Goal: Transaction & Acquisition: Purchase product/service

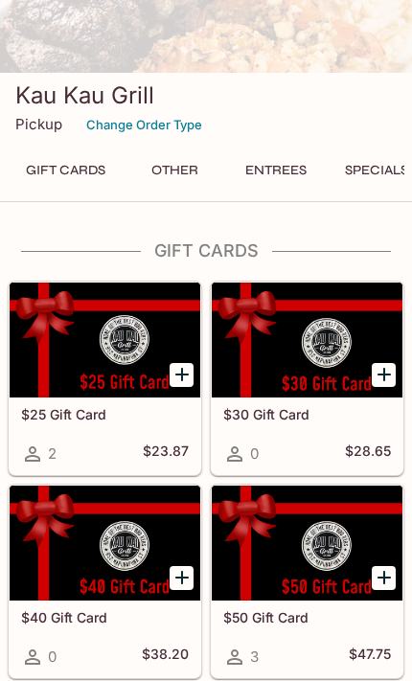
click at [185, 184] on button "Other" at bounding box center [174, 170] width 86 height 27
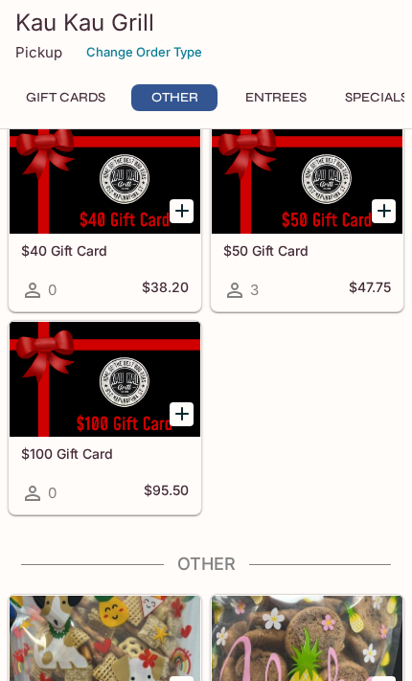
scroll to position [1165, 0]
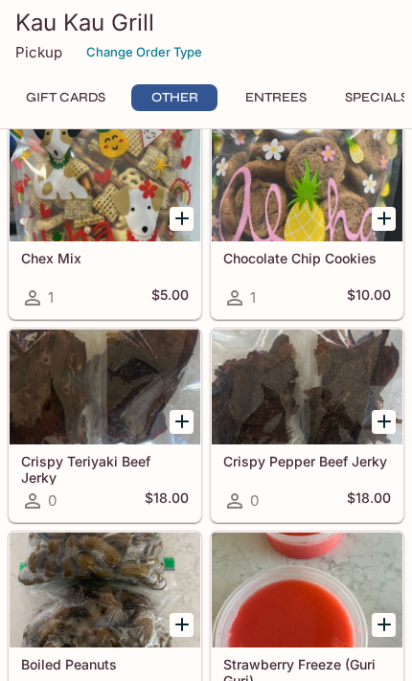
click at [278, 105] on button "Entrees" at bounding box center [276, 97] width 86 height 27
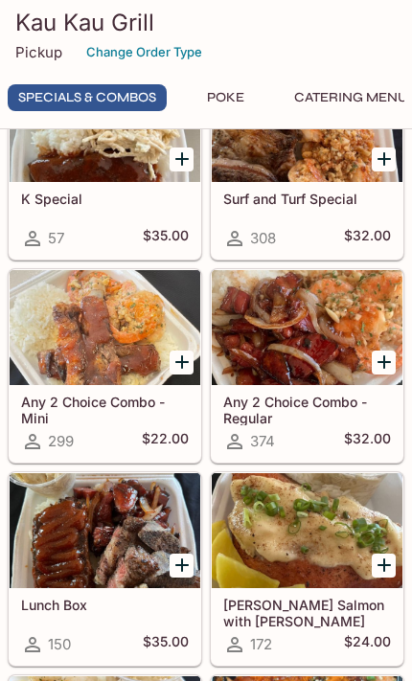
scroll to position [4409, 0]
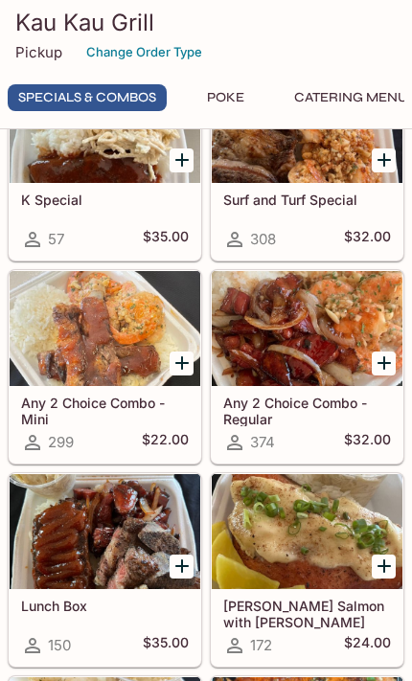
click at [188, 374] on icon "Add Any 2 Choice Combo - Mini" at bounding box center [181, 362] width 23 height 23
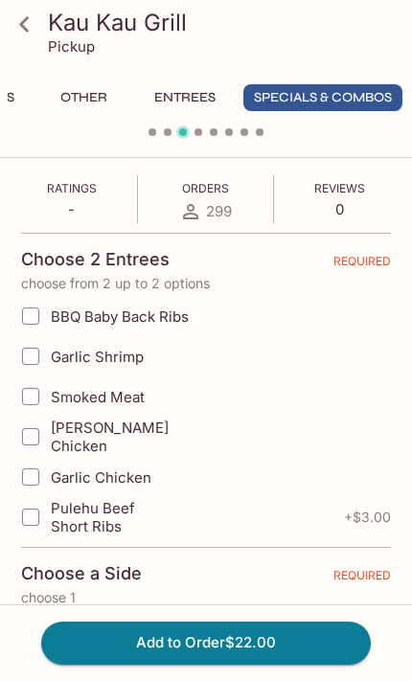
scroll to position [394, 0]
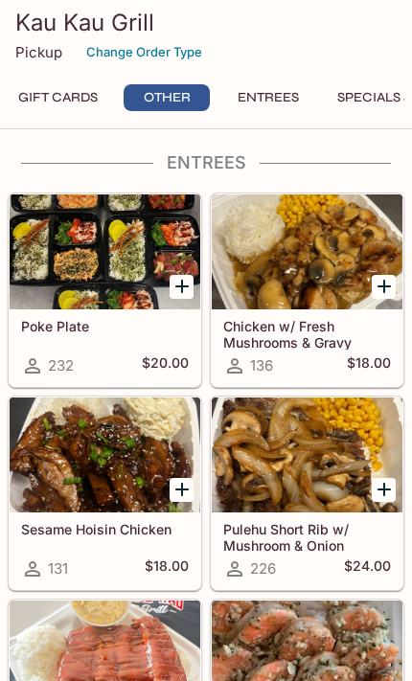
scroll to position [1982, 0]
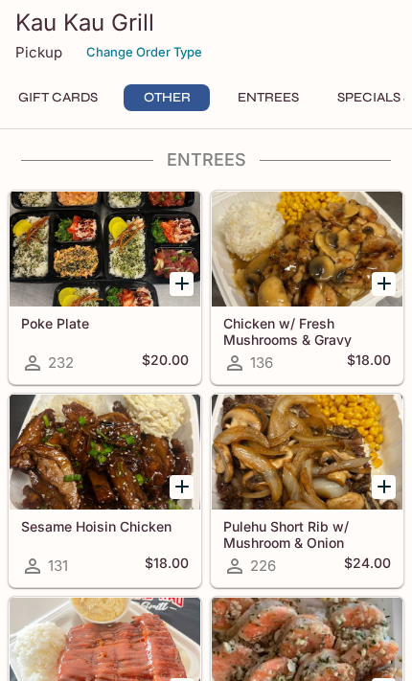
click at [52, 306] on div at bounding box center [105, 248] width 190 height 115
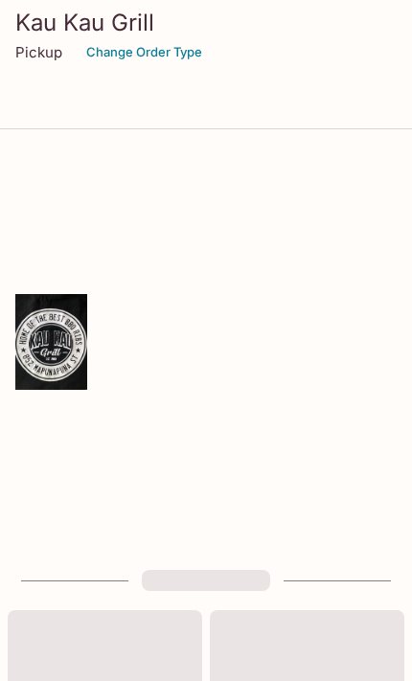
scroll to position [1982, 0]
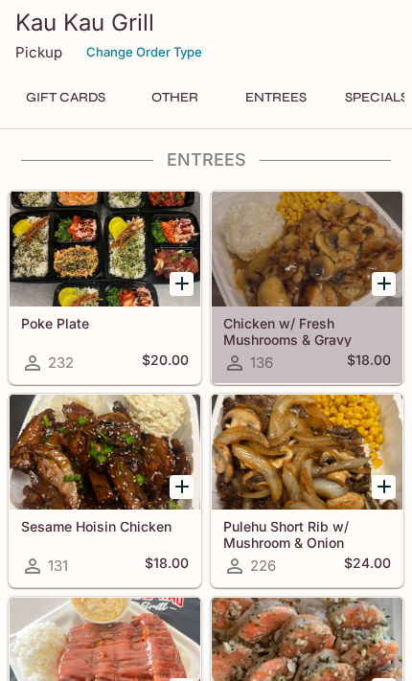
click at [313, 306] on div at bounding box center [307, 248] width 190 height 115
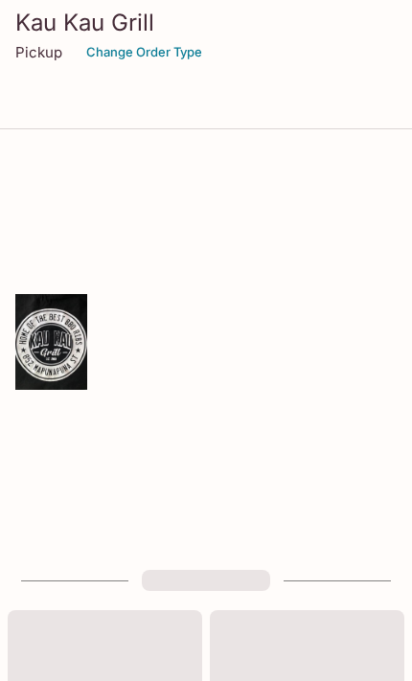
scroll to position [1982, 0]
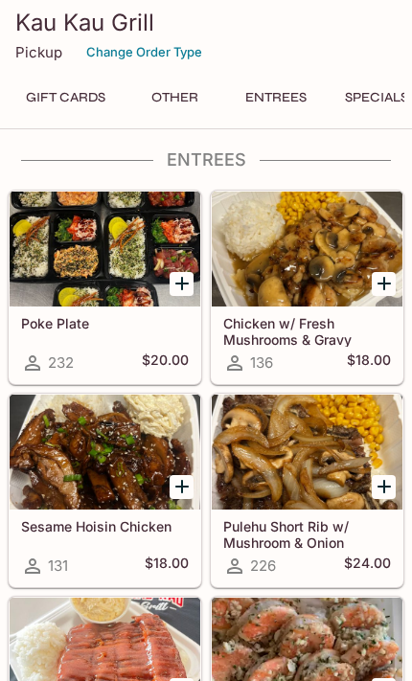
click at [298, 509] on div at bounding box center [307, 451] width 190 height 115
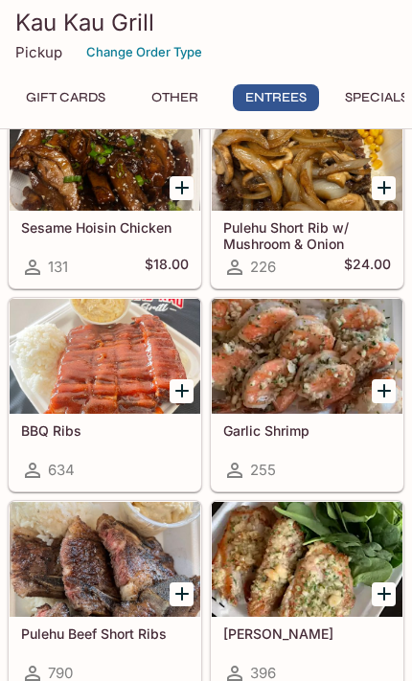
scroll to position [2307, 0]
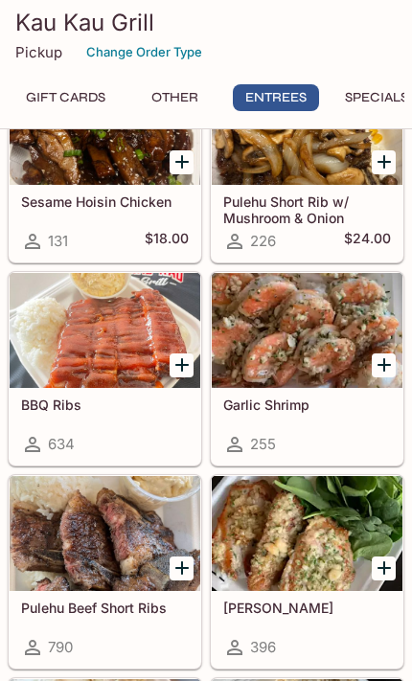
click at [114, 388] on div at bounding box center [105, 330] width 190 height 115
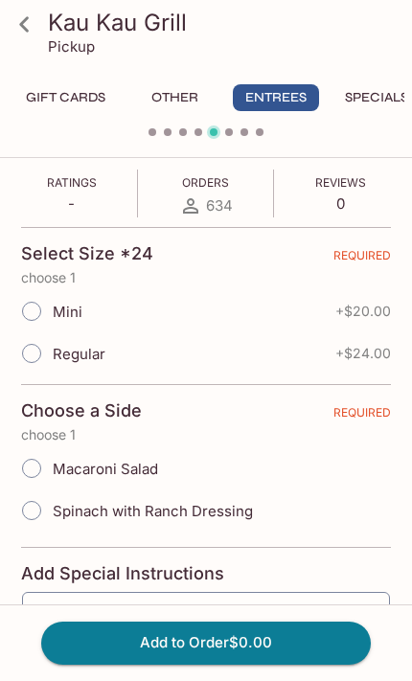
scroll to position [408, 0]
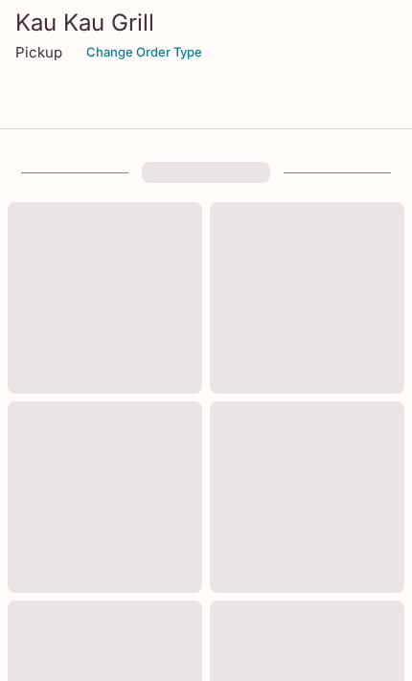
scroll to position [2307, 0]
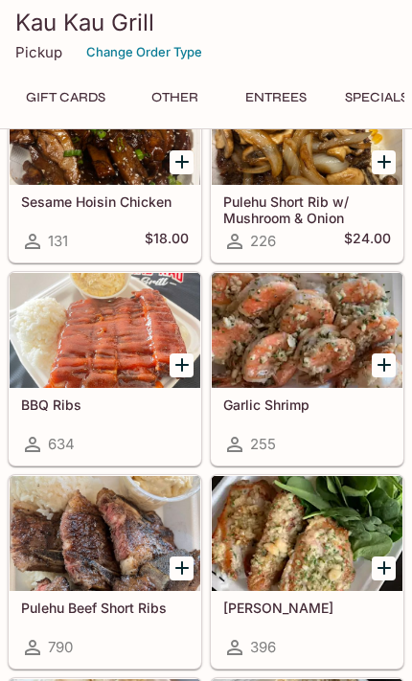
click at [301, 388] on div at bounding box center [307, 330] width 190 height 115
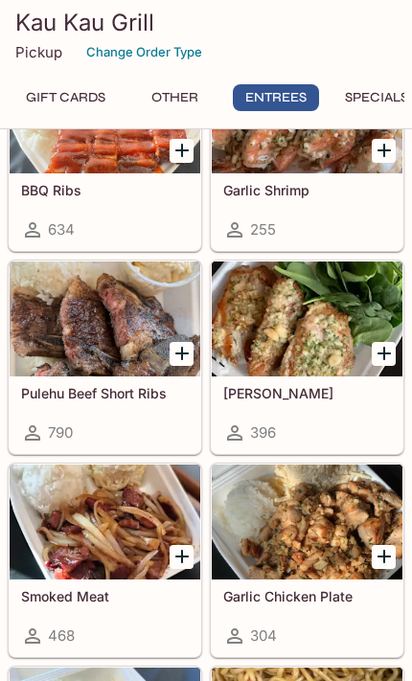
scroll to position [2562, 0]
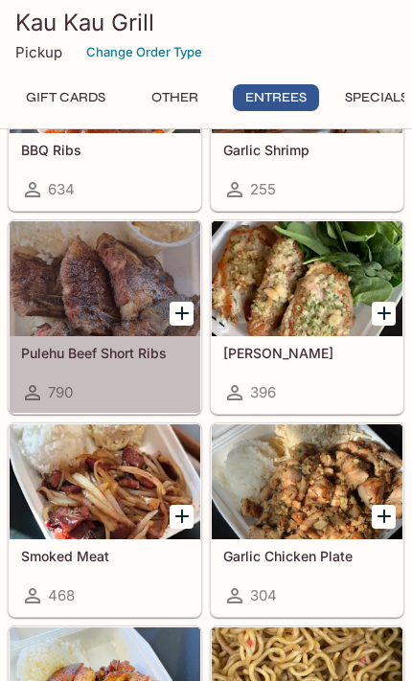
click at [76, 336] on div at bounding box center [105, 278] width 190 height 115
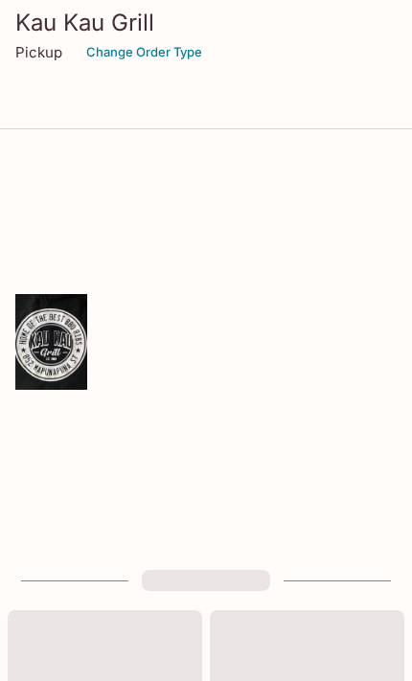
scroll to position [2383, 0]
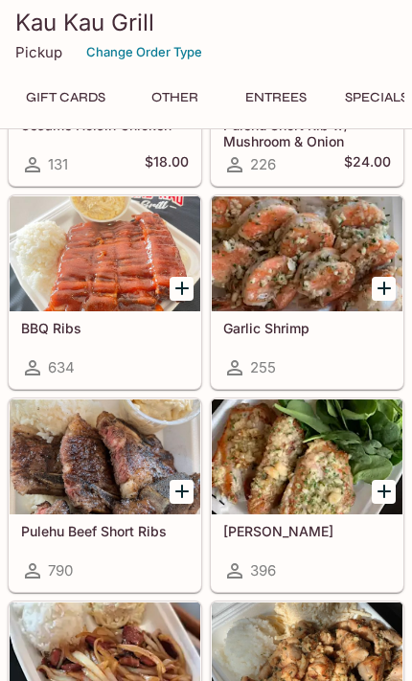
click at [316, 514] on div at bounding box center [307, 456] width 190 height 115
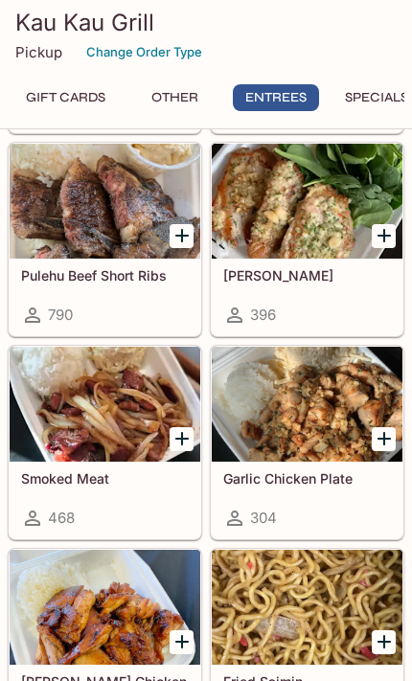
scroll to position [2659, 0]
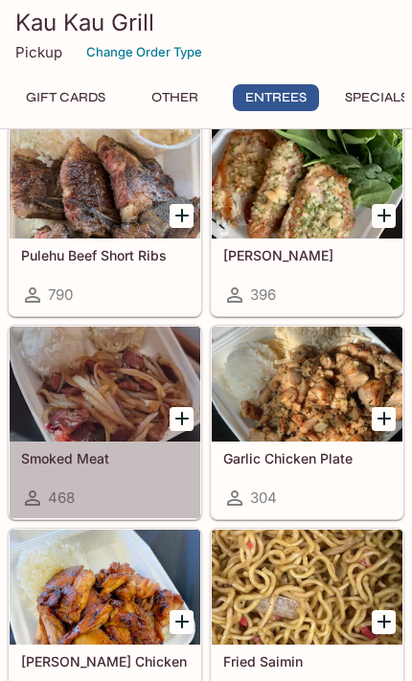
click at [94, 441] on div at bounding box center [105, 383] width 190 height 115
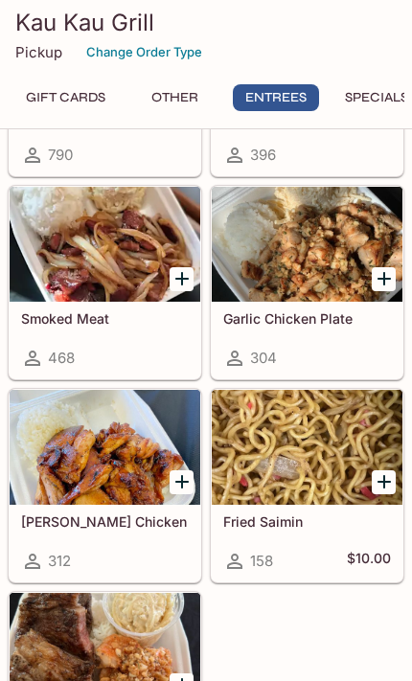
scroll to position [2820, 0]
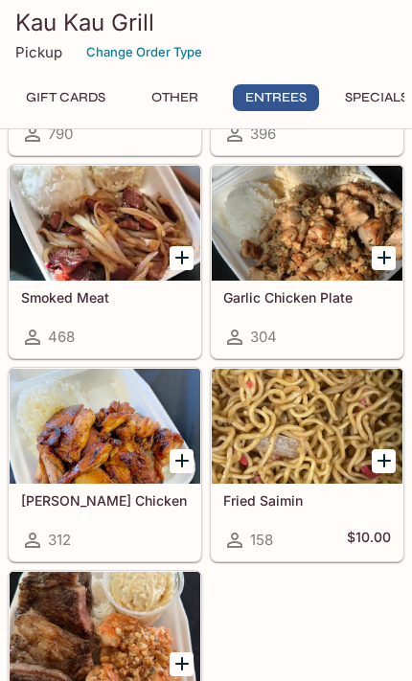
click at [280, 280] on div at bounding box center [307, 223] width 190 height 115
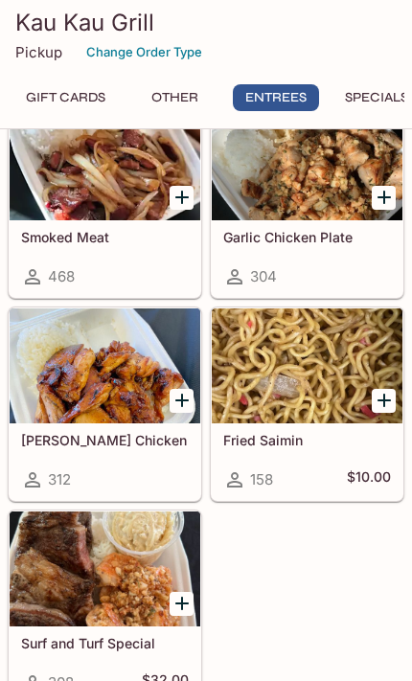
scroll to position [2912, 0]
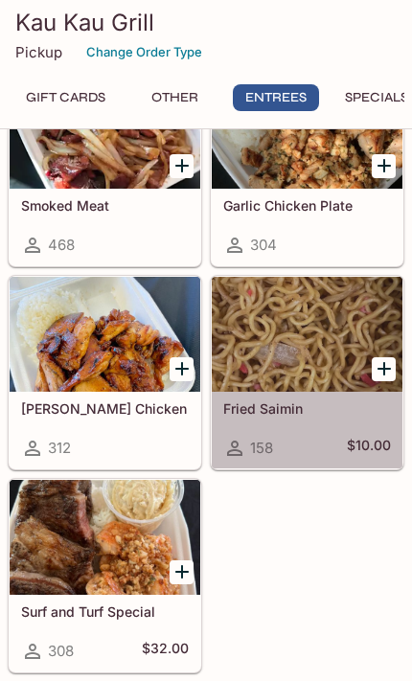
click at [304, 392] on div at bounding box center [307, 334] width 190 height 115
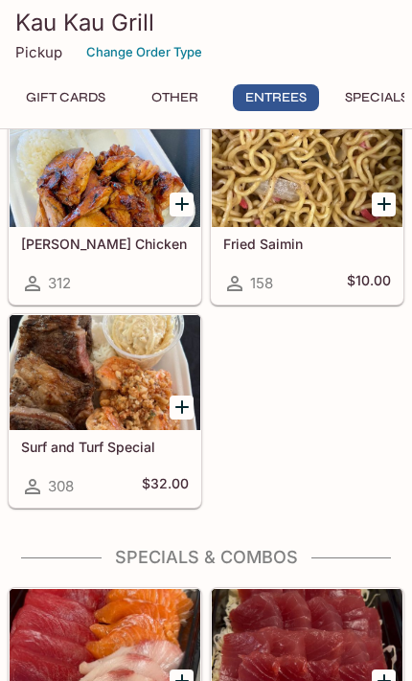
scroll to position [3077, 0]
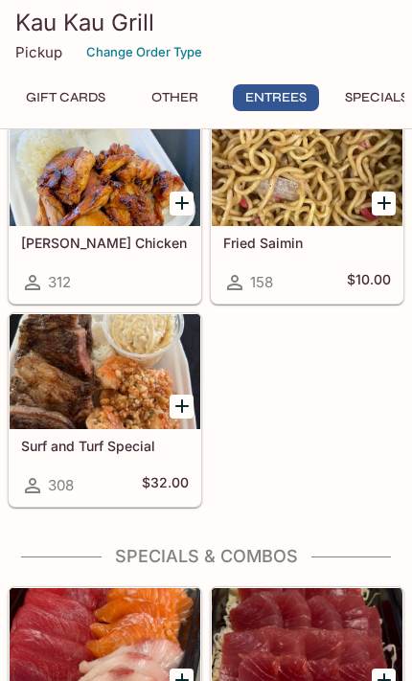
click at [84, 429] on div at bounding box center [105, 371] width 190 height 115
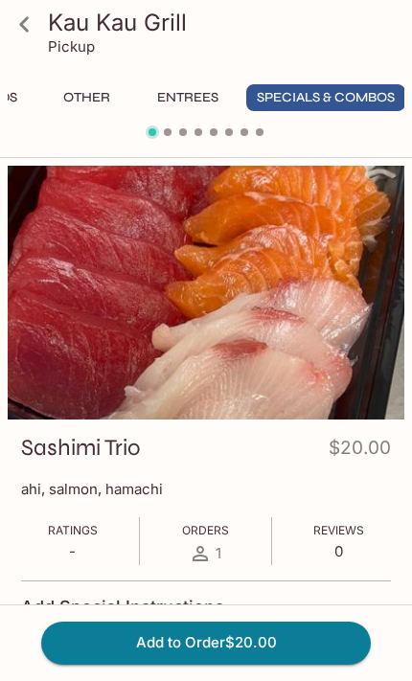
scroll to position [0, 91]
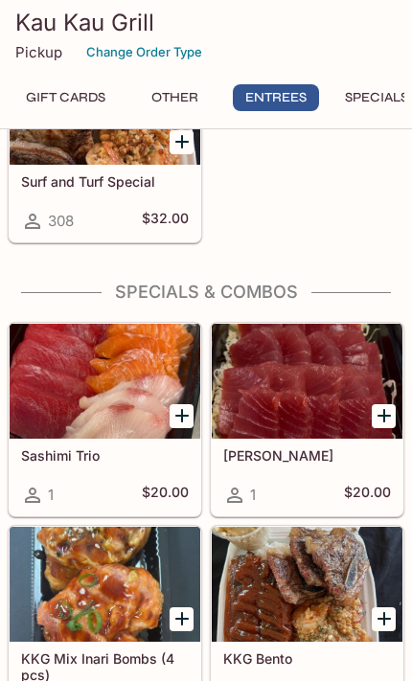
scroll to position [3369, 0]
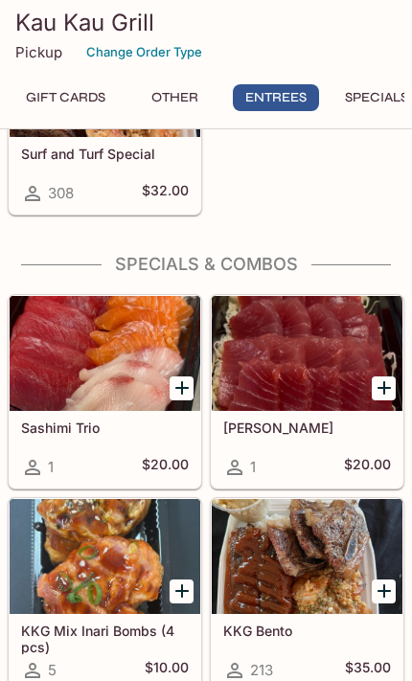
click at [96, 411] on div at bounding box center [105, 353] width 190 height 115
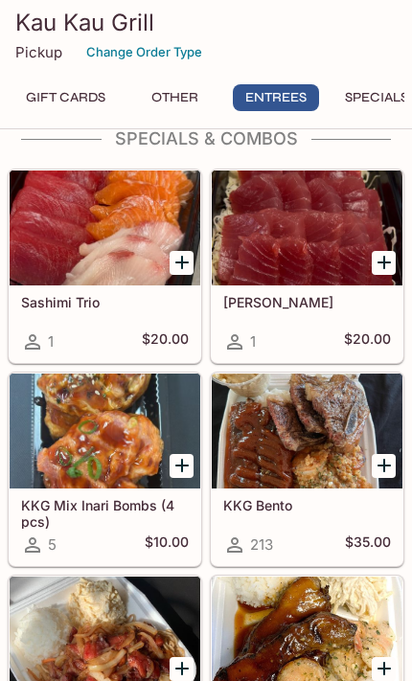
scroll to position [3497, 0]
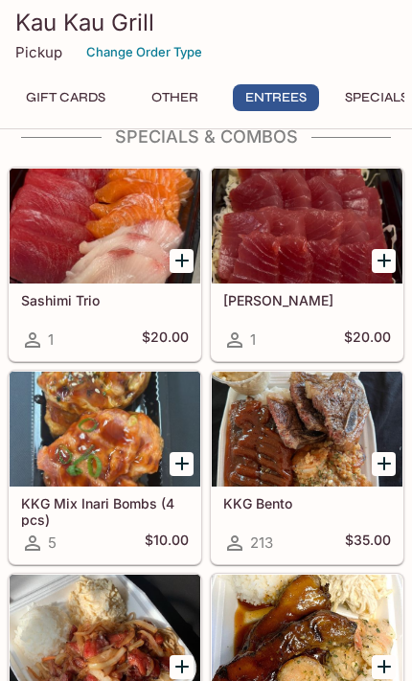
click at [103, 486] on div at bounding box center [105, 428] width 190 height 115
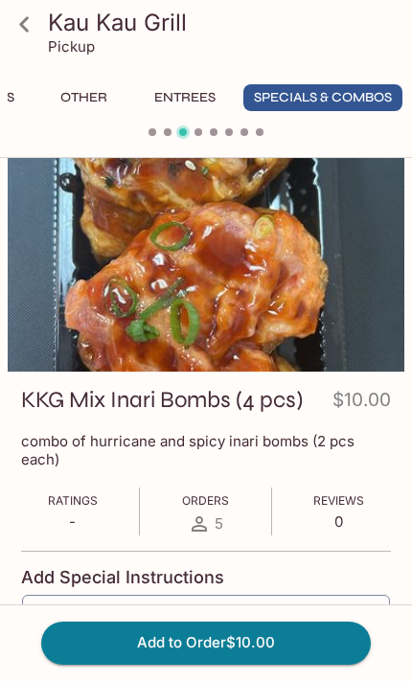
scroll to position [52, 0]
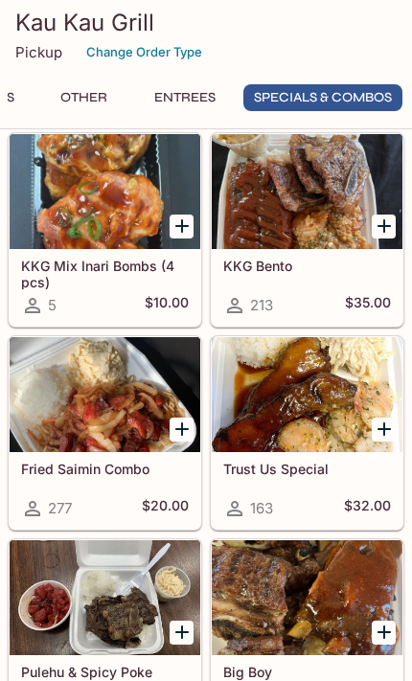
scroll to position [3735, 0]
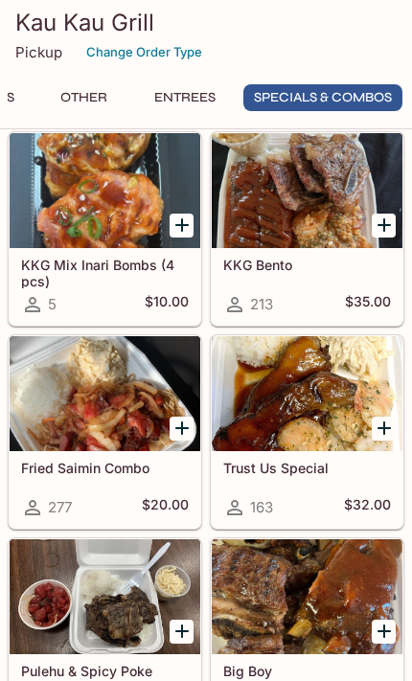
click at [101, 451] on div at bounding box center [105, 393] width 190 height 115
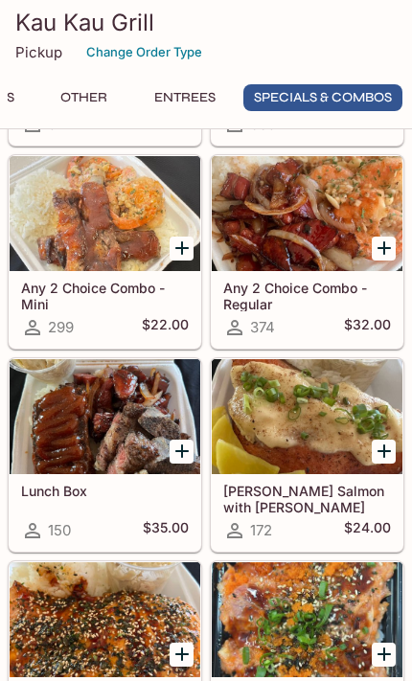
scroll to position [4527, 0]
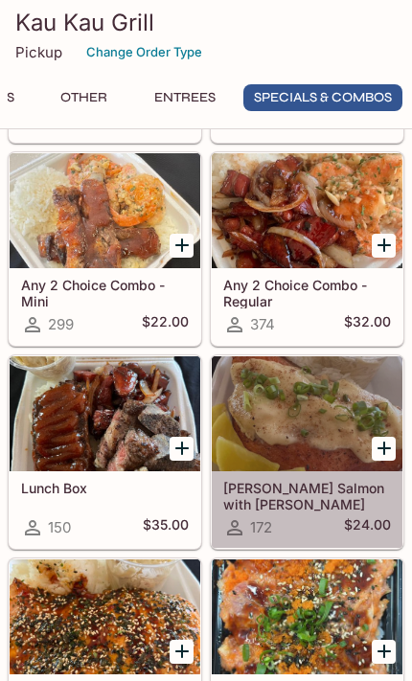
click at [311, 471] on div at bounding box center [307, 413] width 190 height 115
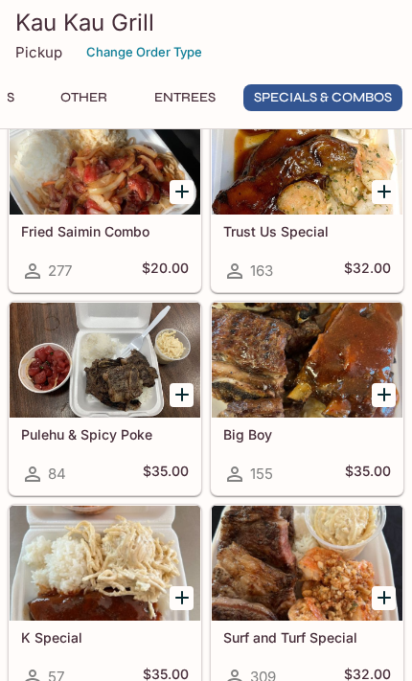
scroll to position [3945, 0]
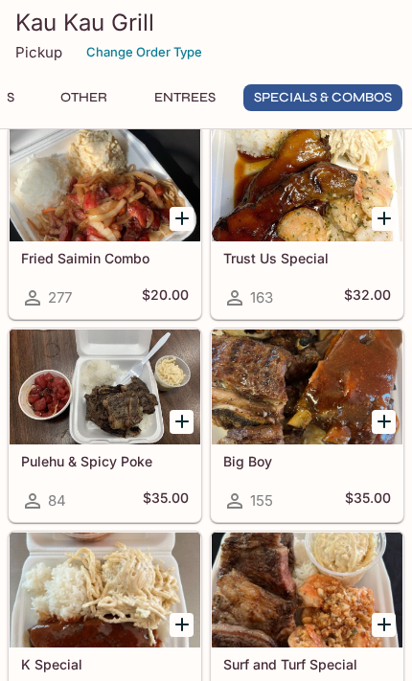
click at [334, 241] on div at bounding box center [307, 183] width 190 height 115
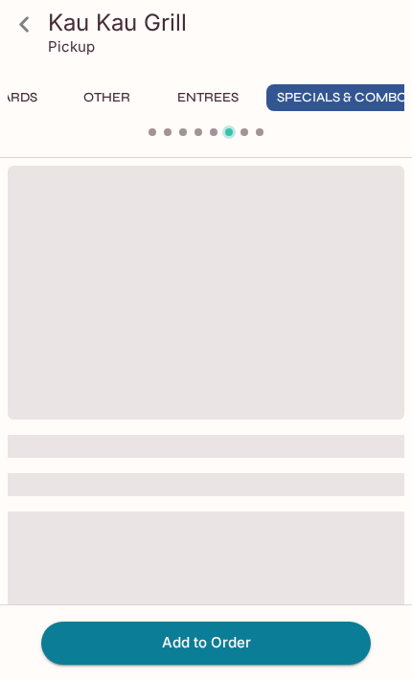
scroll to position [0, 91]
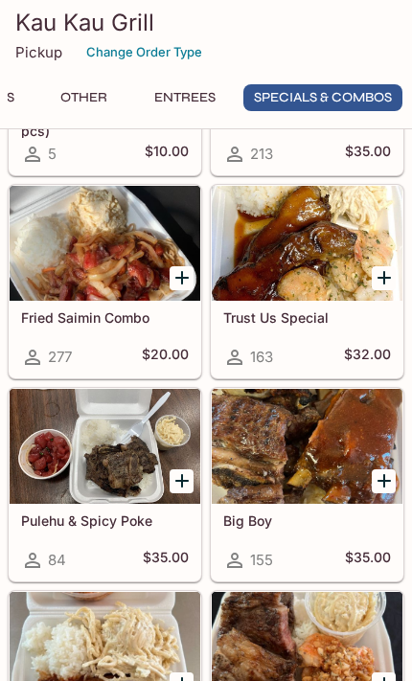
scroll to position [3914, 0]
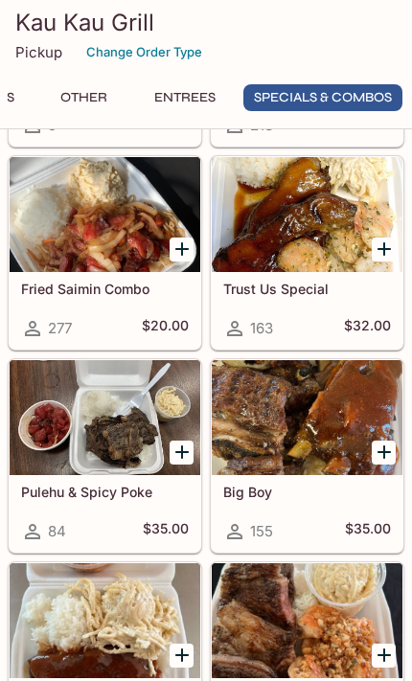
click at [329, 475] on div at bounding box center [307, 417] width 190 height 115
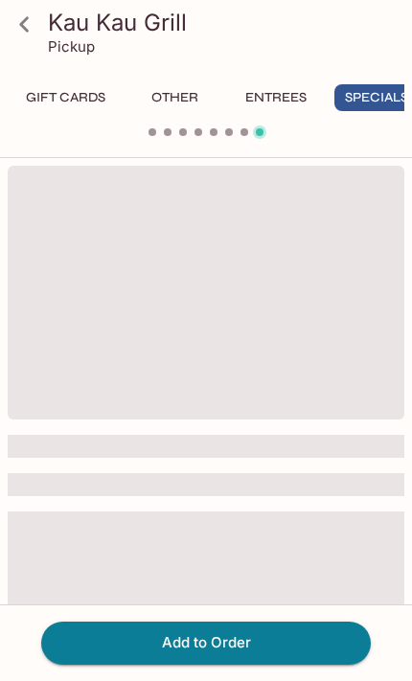
scroll to position [0, 91]
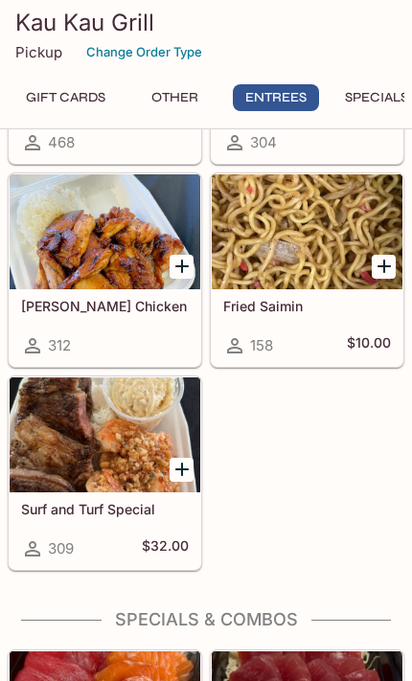
scroll to position [3015, 0]
